Goal: Task Accomplishment & Management: Manage account settings

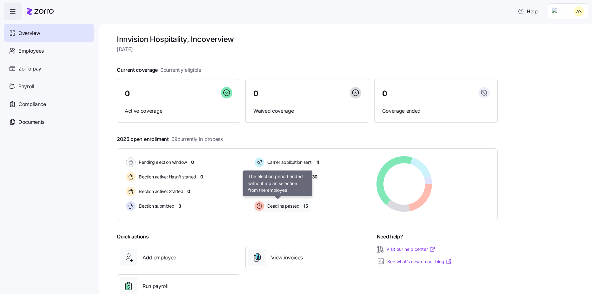
click at [284, 209] on span "Deadline passed" at bounding box center [283, 206] width 34 height 6
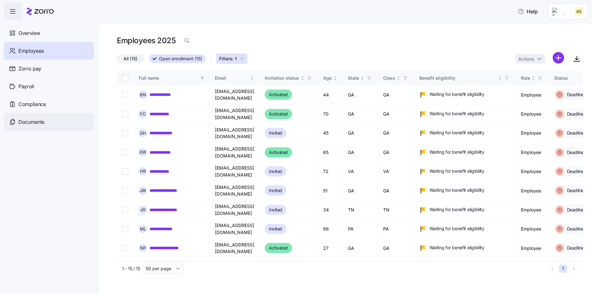
click at [29, 119] on span "Documents" at bounding box center [31, 122] width 26 height 8
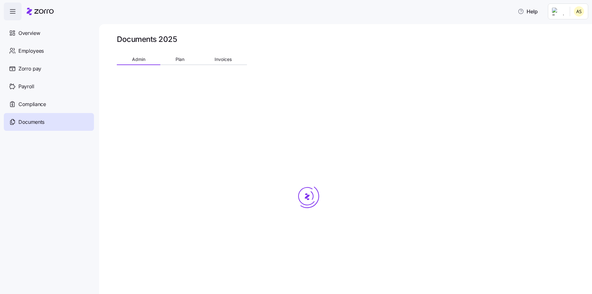
click at [41, 106] on span "Compliance" at bounding box center [32, 104] width 28 height 8
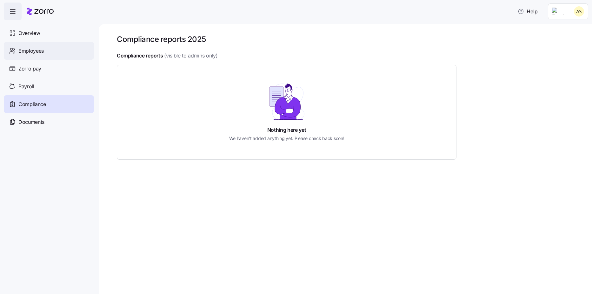
click at [51, 55] on div "Employees" at bounding box center [49, 51] width 90 height 18
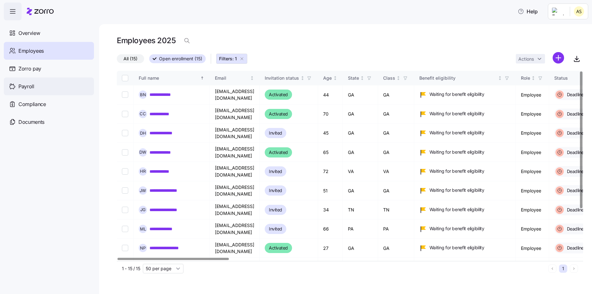
click at [38, 91] on div "Payroll" at bounding box center [49, 86] width 90 height 18
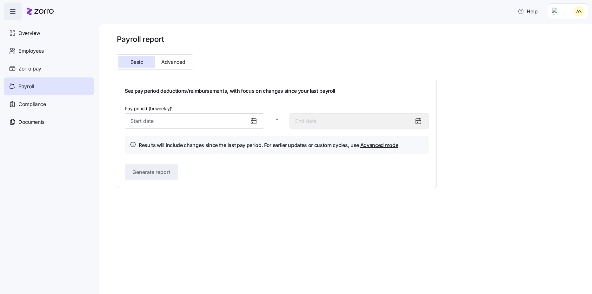
click at [40, 104] on span "Compliance" at bounding box center [32, 104] width 28 height 8
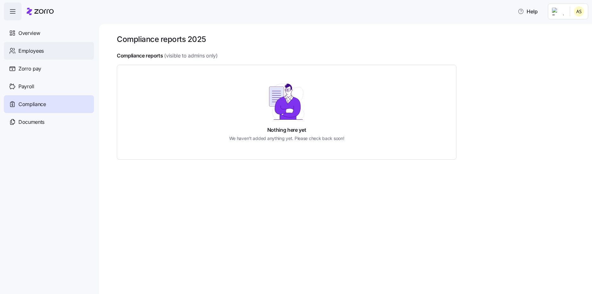
click at [46, 54] on div "Employees" at bounding box center [49, 51] width 90 height 18
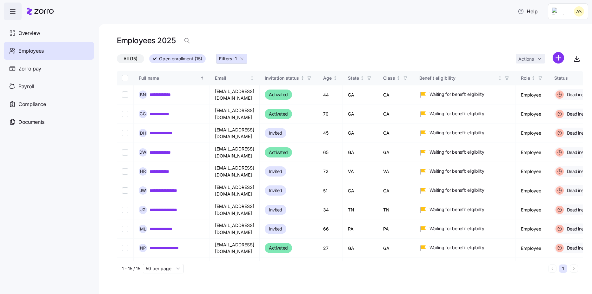
click at [244, 61] on icon "button" at bounding box center [241, 58] width 5 height 5
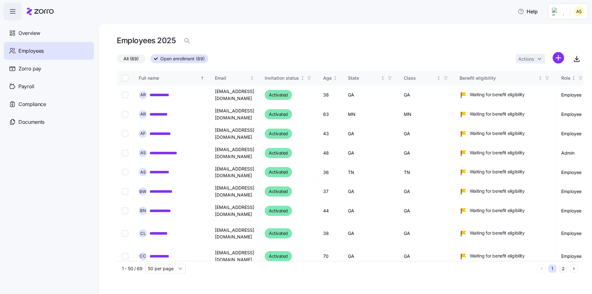
click at [174, 61] on span "Open enrollment (69)" at bounding box center [182, 59] width 44 height 8
click at [151, 61] on input "Open enrollment (69)" at bounding box center [151, 61] width 0 height 0
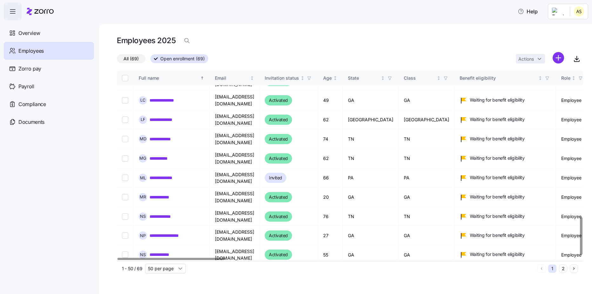
scroll to position [741, 0]
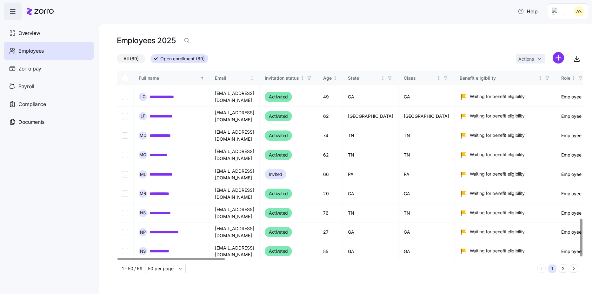
drag, startPoint x: 124, startPoint y: 199, endPoint x: 151, endPoint y: 219, distance: 33.8
click at [124, 248] on input "Select record 47" at bounding box center [125, 251] width 6 height 6
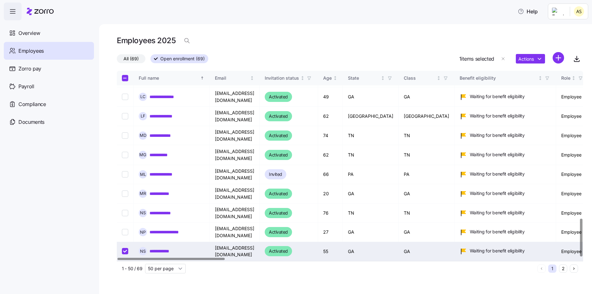
click at [165, 258] on div at bounding box center [171, 259] width 107 height 2
click at [126, 248] on input "Select record 47" at bounding box center [125, 251] width 6 height 6
checkbox input "false"
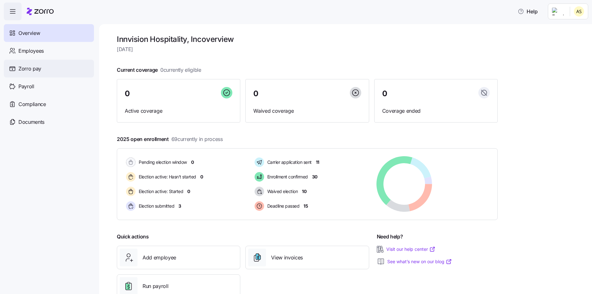
click at [23, 66] on span "Zorro pay" at bounding box center [29, 69] width 23 height 8
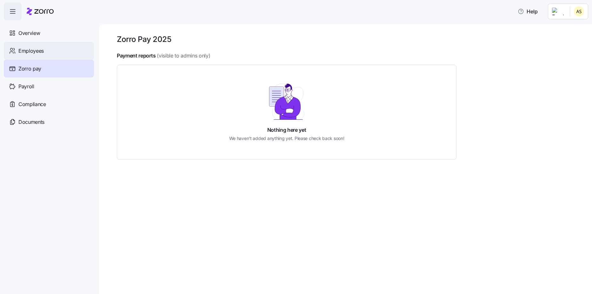
click at [38, 54] on span "Employees" at bounding box center [30, 51] width 25 height 8
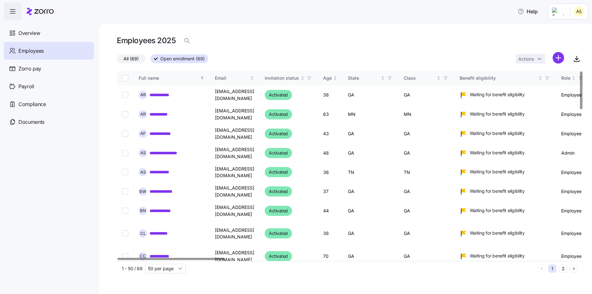
click at [177, 258] on div at bounding box center [171, 259] width 107 height 2
click at [575, 59] on icon "button" at bounding box center [576, 59] width 3 height 2
click at [441, 46] on div "Employees 2025" at bounding box center [350, 40] width 467 height 13
